Goal: Information Seeking & Learning: Understand process/instructions

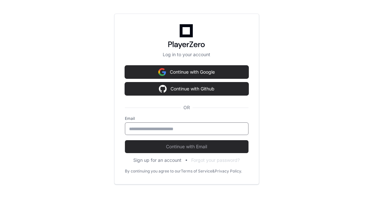
click at [153, 128] on input "email" at bounding box center [186, 129] width 115 height 6
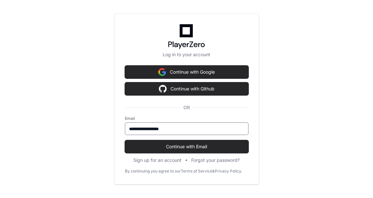
type input "**********"
click at [125, 140] on button "Continue with Email" at bounding box center [186, 146] width 123 height 13
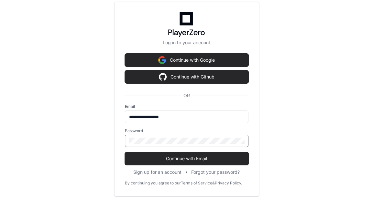
click at [125, 152] on button "Continue with Email" at bounding box center [186, 158] width 123 height 13
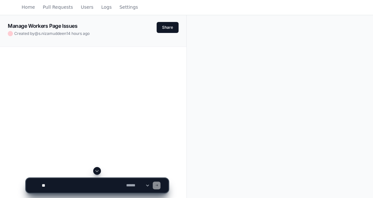
scroll to position [23, 0]
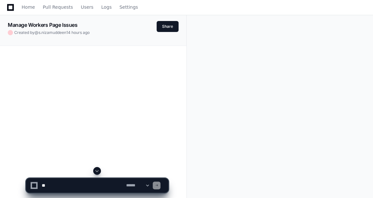
click at [97, 172] on span at bounding box center [96, 170] width 5 height 5
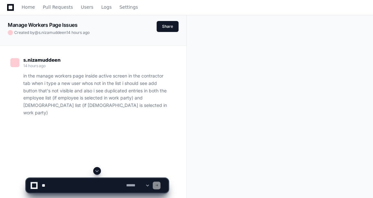
scroll to position [43, 0]
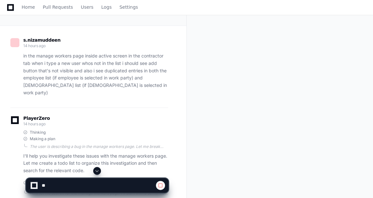
click at [97, 172] on span at bounding box center [96, 170] width 5 height 5
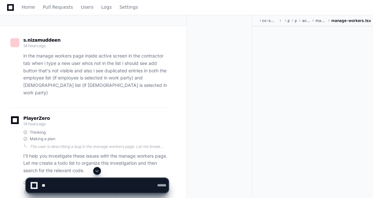
click at [97, 172] on span at bounding box center [96, 170] width 5 height 5
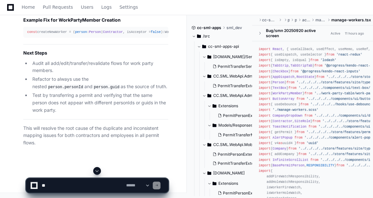
scroll to position [7834, 0]
click at [87, 35] on div "const createNewWorker = ( person : Person | Contractor , isAcceptor = false ): …" at bounding box center [95, 31] width 137 height 5
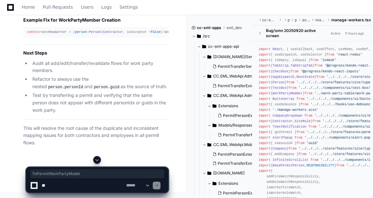
copy code "ToPermitWorkPartyModel"
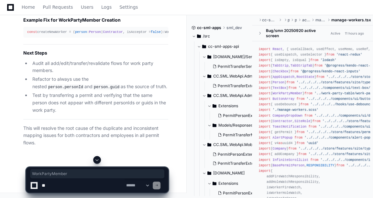
copy li "WorkPartyMember"
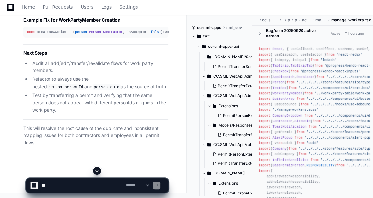
click at [55, 35] on div "const createNewWorker = ( person : Person | Contractor , isAcceptor = false ): …" at bounding box center [95, 31] width 137 height 5
drag, startPoint x: 55, startPoint y: 86, endPoint x: 71, endPoint y: 85, distance: 15.8
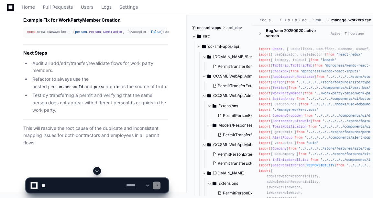
click at [272, 34] on span "personId" at bounding box center [280, 32] width 16 height 4
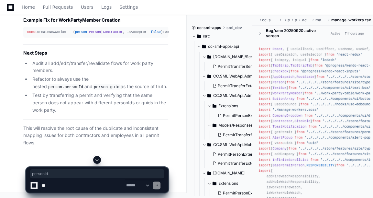
click at [272, 34] on span "personId" at bounding box center [280, 32] width 16 height 4
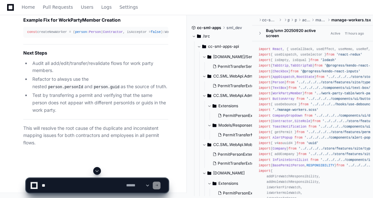
drag, startPoint x: 71, startPoint y: 85, endPoint x: 35, endPoint y: 88, distance: 36.0
click at [35, 35] on div "const createNewWorker = ( person : Person | Contractor , isAcceptor = false ): …" at bounding box center [95, 31] width 137 height 5
click at [55, 35] on div "const createNewWorker = ( person : Person | Contractor , isAcceptor = false ): …" at bounding box center [95, 31] width 137 height 5
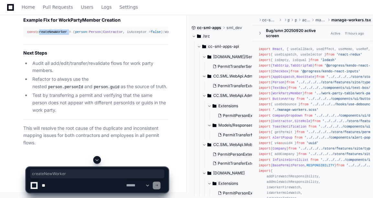
click at [55, 35] on div "const createNewWorker = ( person : Person | Contractor , isAcceptor = false ): …" at bounding box center [95, 31] width 137 height 5
copy div "createNewWorker"
drag, startPoint x: 31, startPoint y: 87, endPoint x: 69, endPoint y: 87, distance: 38.1
click at [69, 35] on div "const createNewWorker = ( person : Person | Contractor , isAcceptor = false ): …" at bounding box center [95, 31] width 137 height 5
copy div "person : { ...person }"
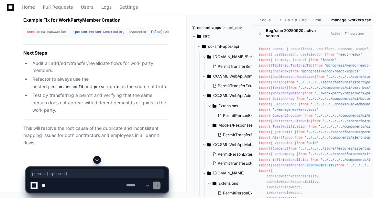
scroll to position [7727, 0]
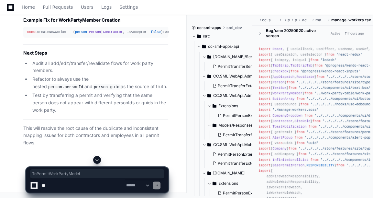
copy code "ToPermitWorkPartyModel"
